Goal: Navigation & Orientation: Understand site structure

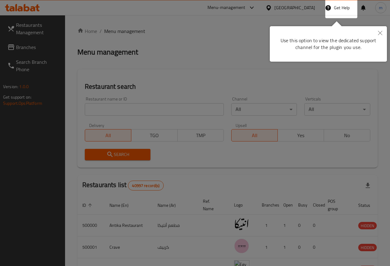
click at [381, 32] on icon "Close" at bounding box center [380, 33] width 4 height 4
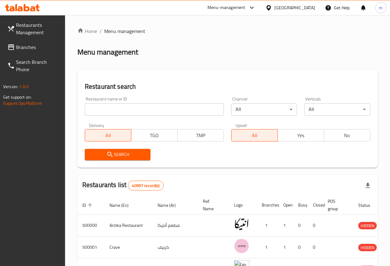
click at [174, 28] on ol "Home / Menu management" at bounding box center [227, 30] width 301 height 7
click at [92, 30] on link "Home" at bounding box center [87, 30] width 20 height 7
